Goal: Transaction & Acquisition: Obtain resource

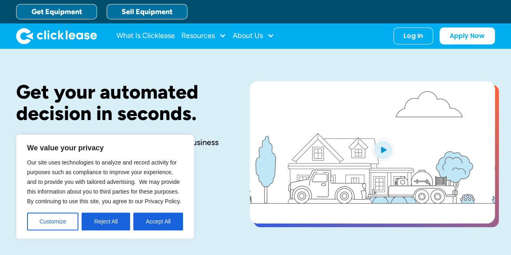
click at [152, 15] on link "Sell Equipment" at bounding box center [147, 11] width 81 height 15
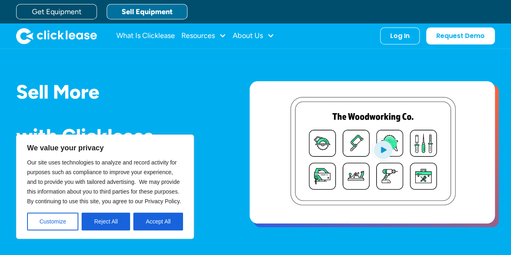
click at [174, 15] on link "Sell Equipment" at bounding box center [147, 11] width 81 height 15
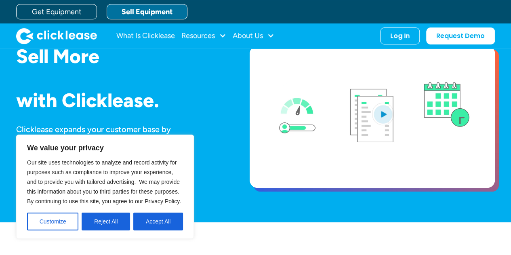
scroll to position [34, 0]
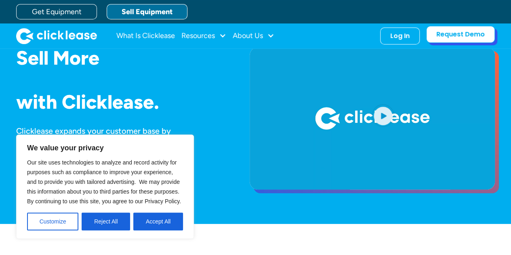
click at [459, 32] on link "Request Demo" at bounding box center [460, 34] width 69 height 17
